Goal: Task Accomplishment & Management: Manage account settings

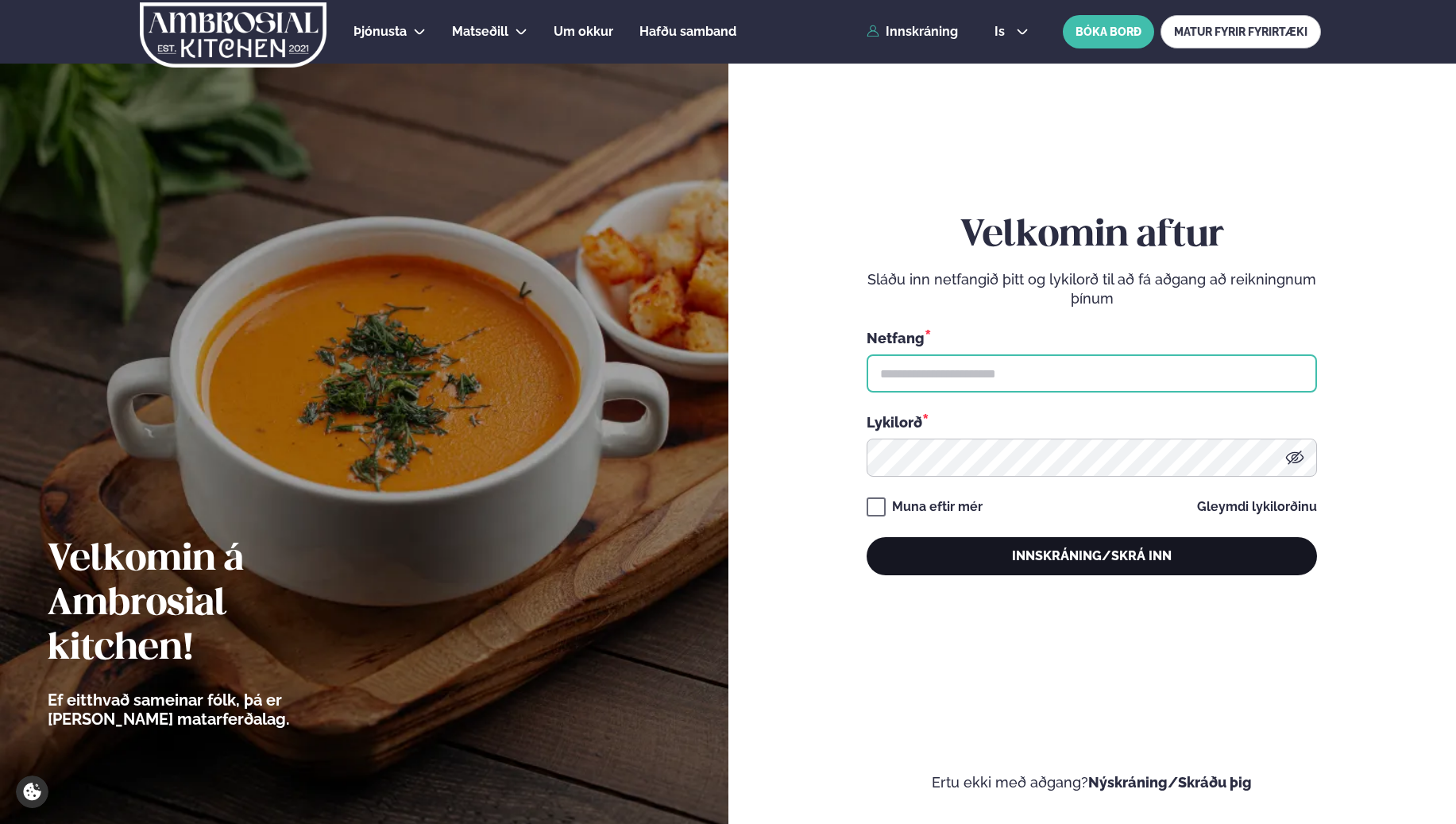
type input "**********"
click at [970, 553] on button "Innskráning/Skrá inn" at bounding box center [1092, 556] width 451 height 38
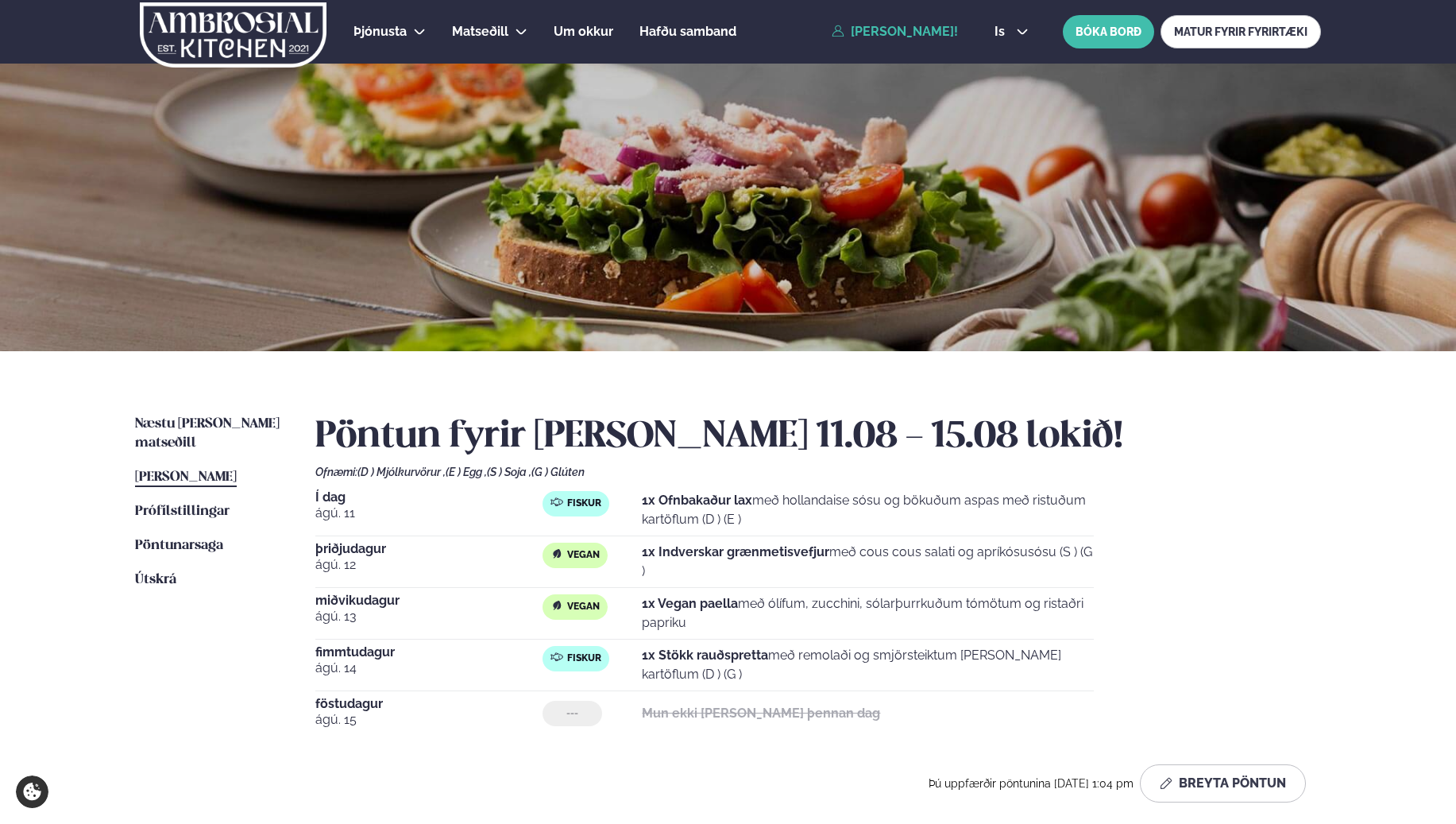
click at [188, 470] on span "[PERSON_NAME]" at bounding box center [185, 477] width 101 height 14
click at [351, 718] on span "ágú. 15" at bounding box center [428, 720] width 227 height 20
click at [210, 504] on span "Prófílstillingar" at bounding box center [181, 511] width 95 height 14
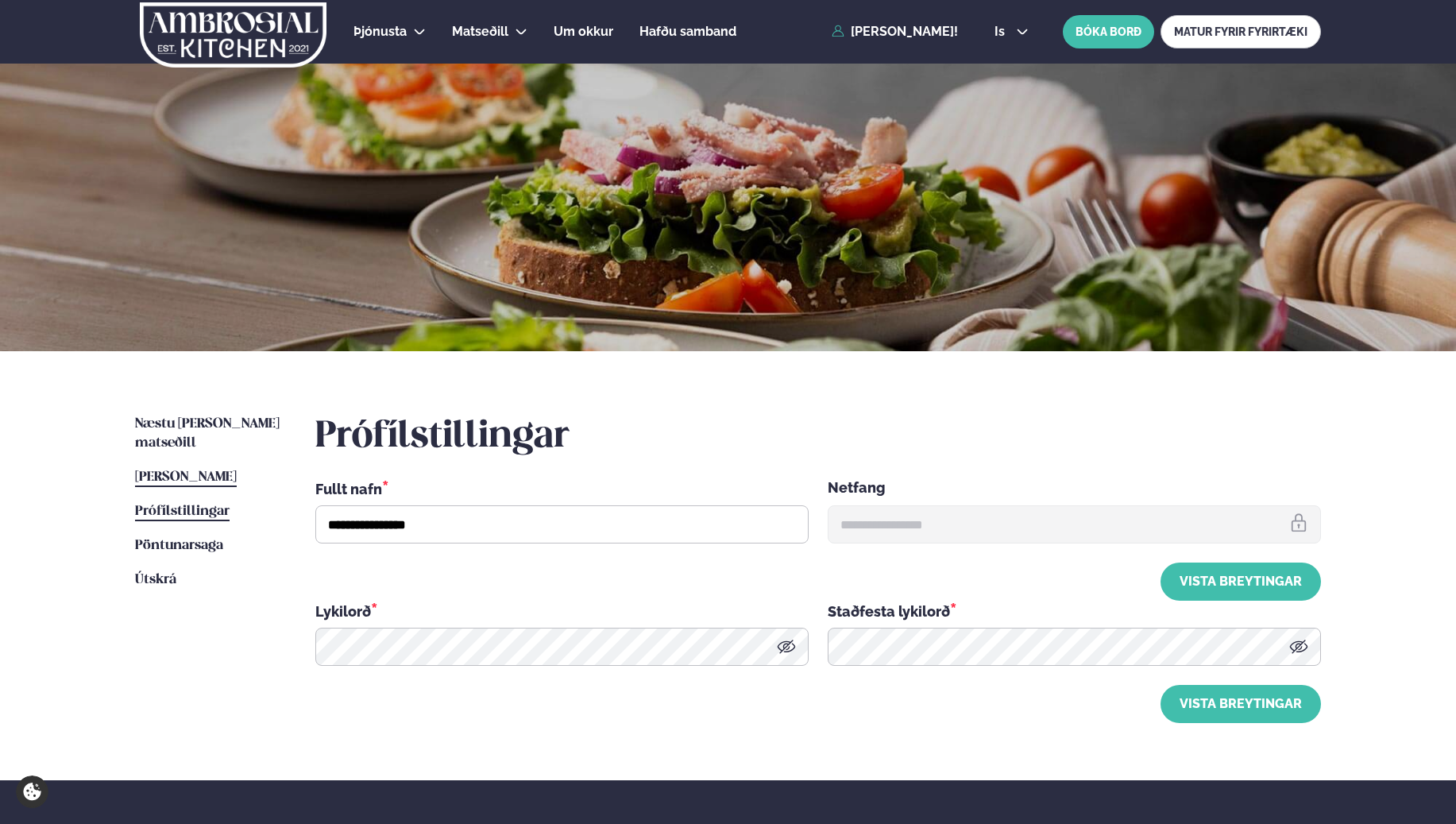
click at [227, 468] on link "[PERSON_NAME] matseðill [PERSON_NAME]" at bounding box center [185, 478] width 101 height 20
